Goal: Information Seeking & Learning: Learn about a topic

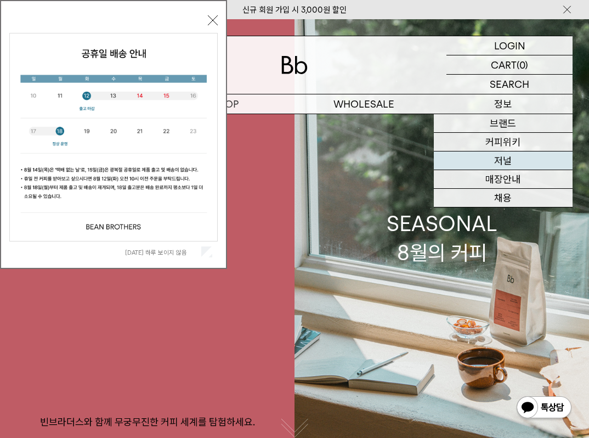
click at [512, 160] on link "저널" at bounding box center [503, 160] width 139 height 19
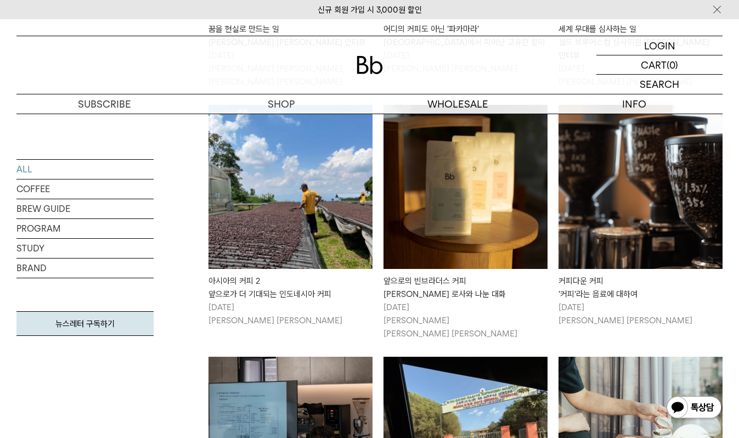
scroll to position [604, 0]
